Goal: Check status: Check status

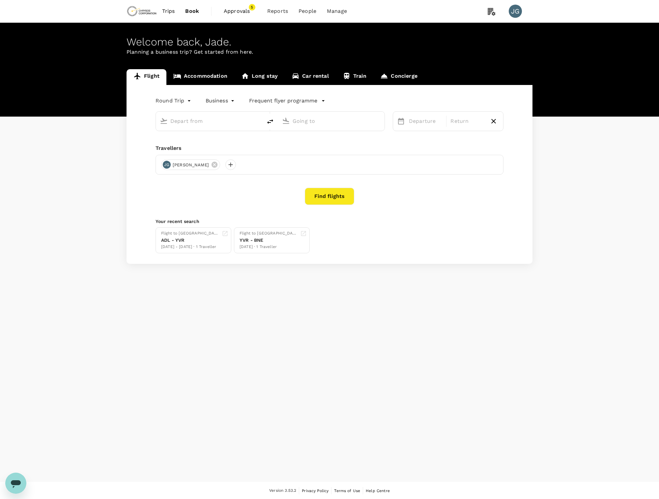
type input "Vancouver Intl (YVR)"
type input "[GEOGRAPHIC_DATA], [GEOGRAPHIC_DATA] (any)"
type input "business"
type input "Vancouver Intl (YVR)"
type input "[GEOGRAPHIC_DATA], [GEOGRAPHIC_DATA] (any)"
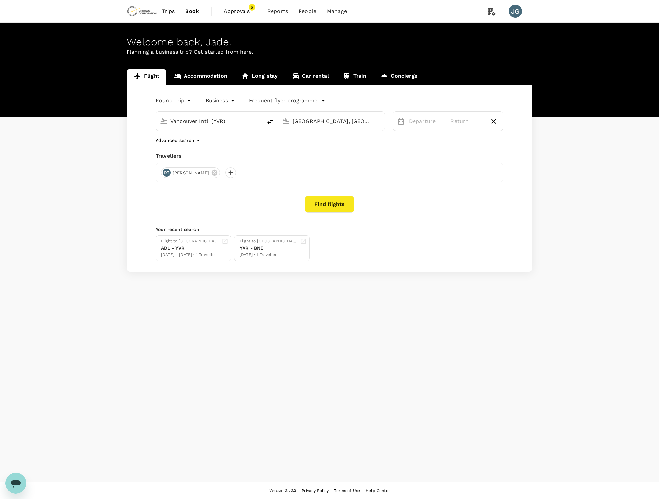
click at [241, 10] on span "Approvals" at bounding box center [240, 11] width 33 height 8
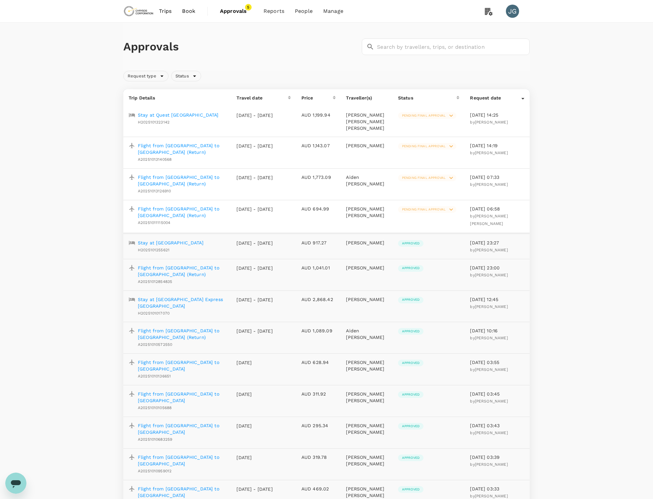
click at [172, 115] on p "Stay at Quest Ballarat Station" at bounding box center [178, 115] width 81 height 7
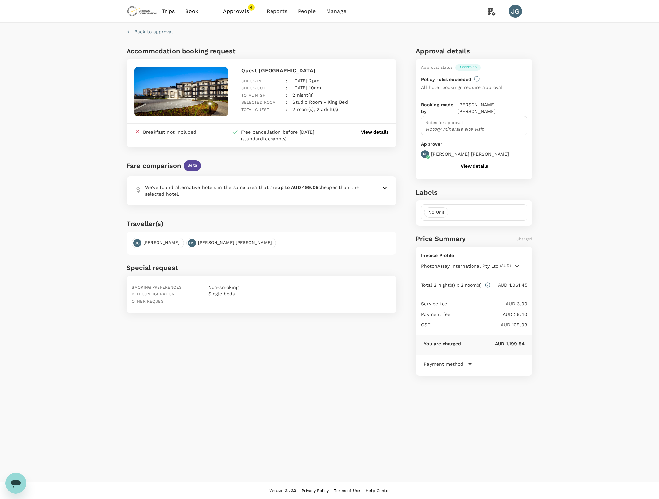
click at [473, 163] on button "View details" at bounding box center [474, 165] width 27 height 5
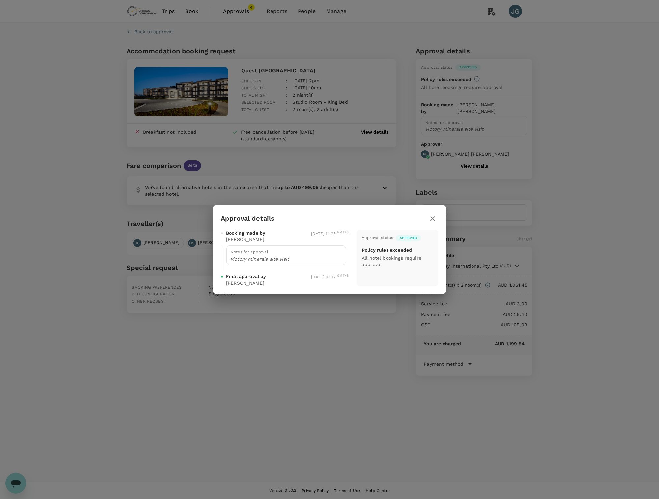
click at [430, 218] on icon "button" at bounding box center [433, 219] width 8 height 8
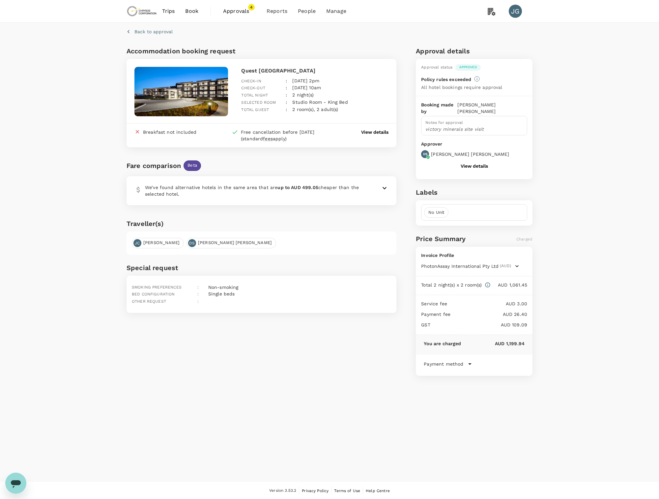
click at [371, 133] on p "View details" at bounding box center [374, 132] width 27 height 7
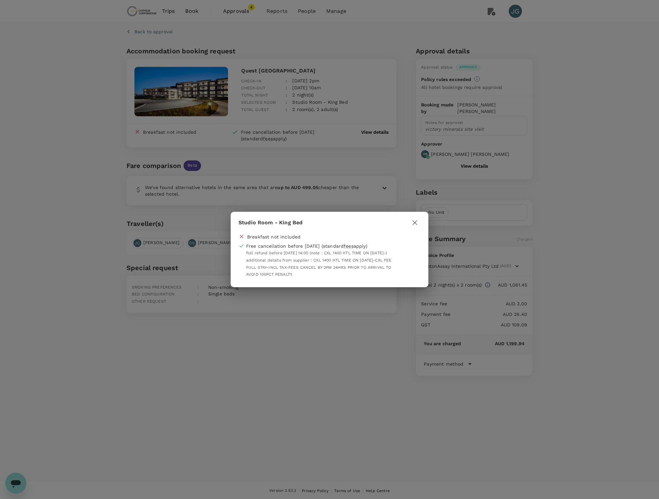
click at [413, 223] on icon "button" at bounding box center [415, 223] width 8 height 8
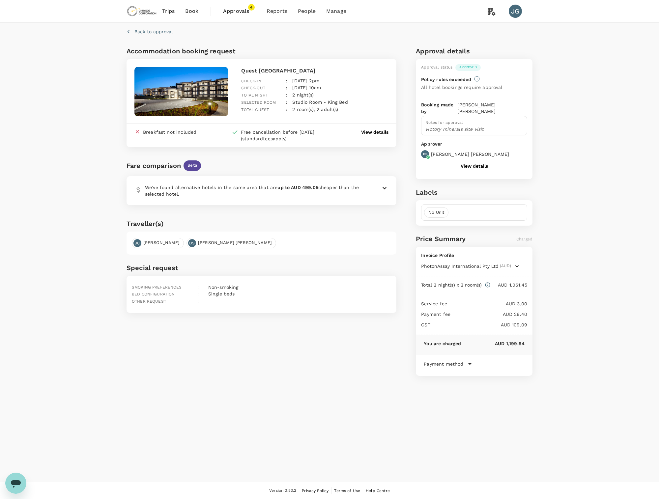
click at [237, 14] on span "Approvals" at bounding box center [239, 11] width 33 height 8
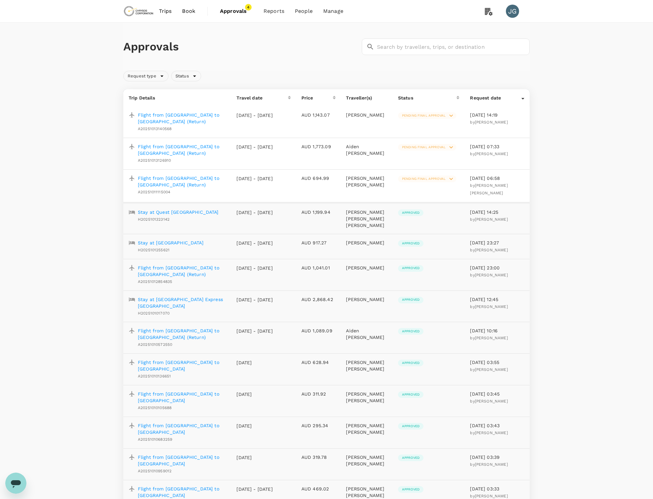
click at [448, 115] on span "Pending final approval" at bounding box center [423, 115] width 51 height 5
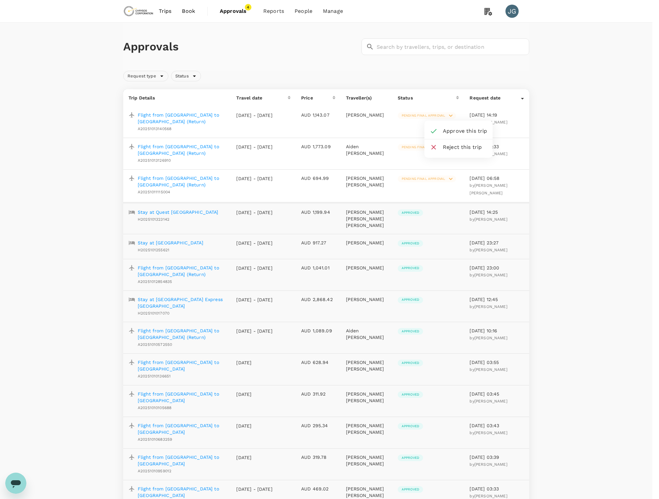
click at [559, 93] on div at bounding box center [329, 249] width 659 height 499
